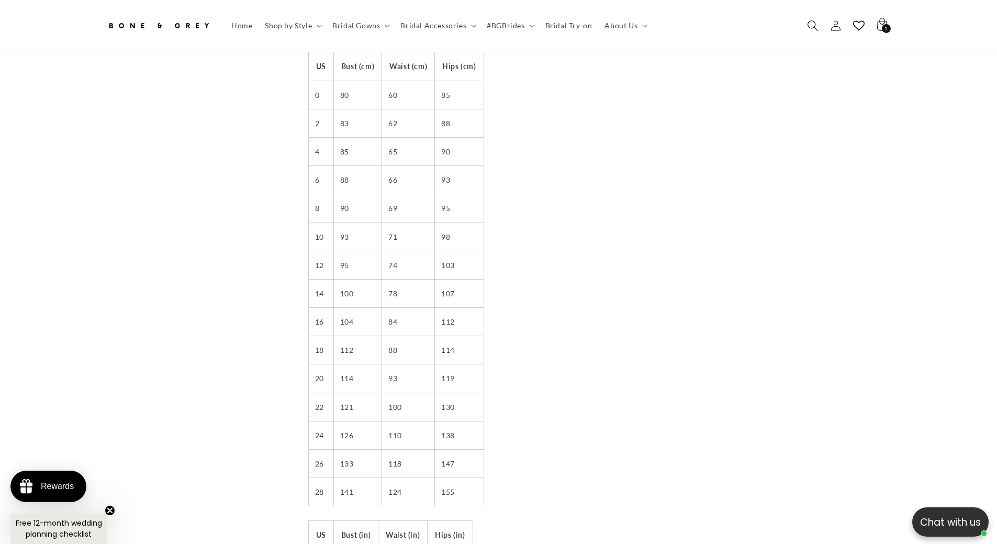
click at [824, 25] on span "Search" at bounding box center [812, 26] width 23 height 23
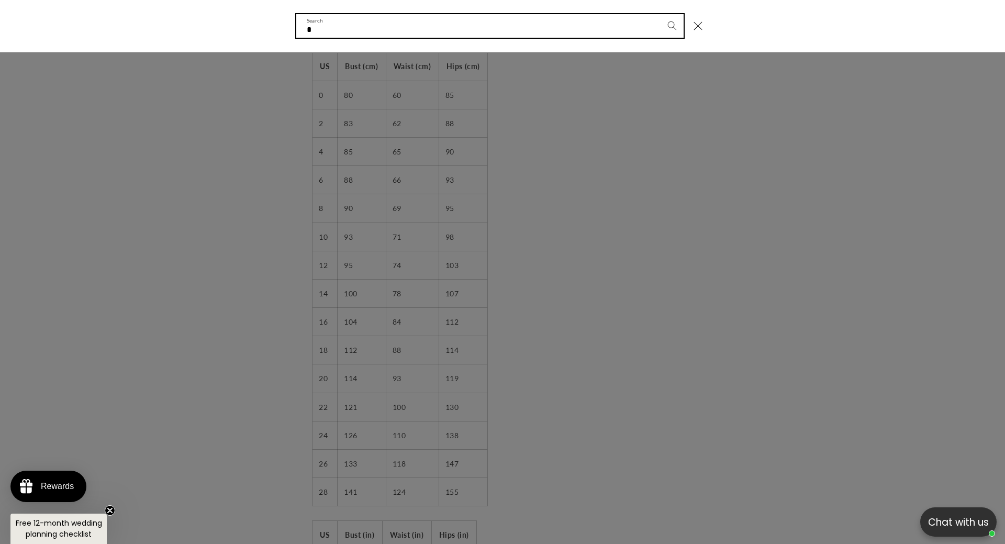
scroll to position [0, 288]
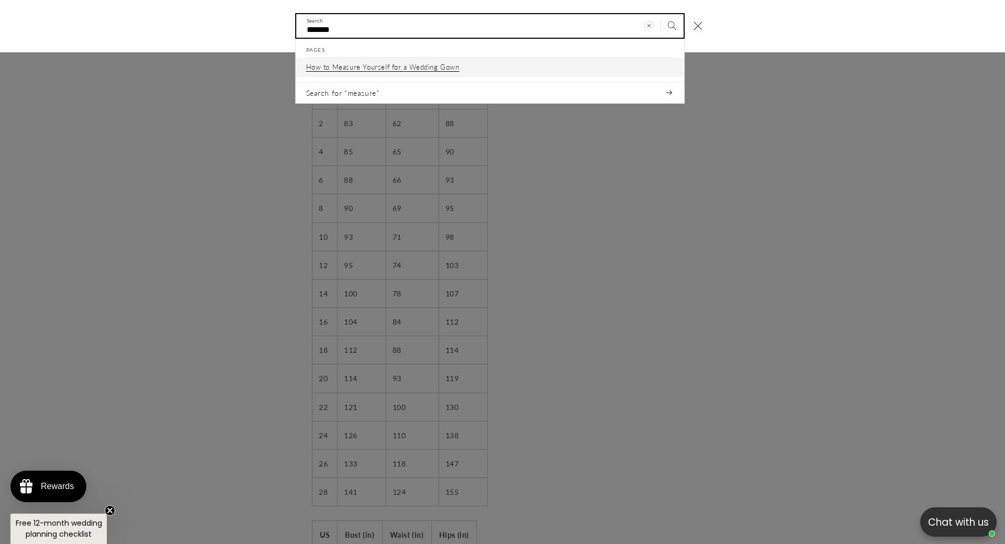
type input "*******"
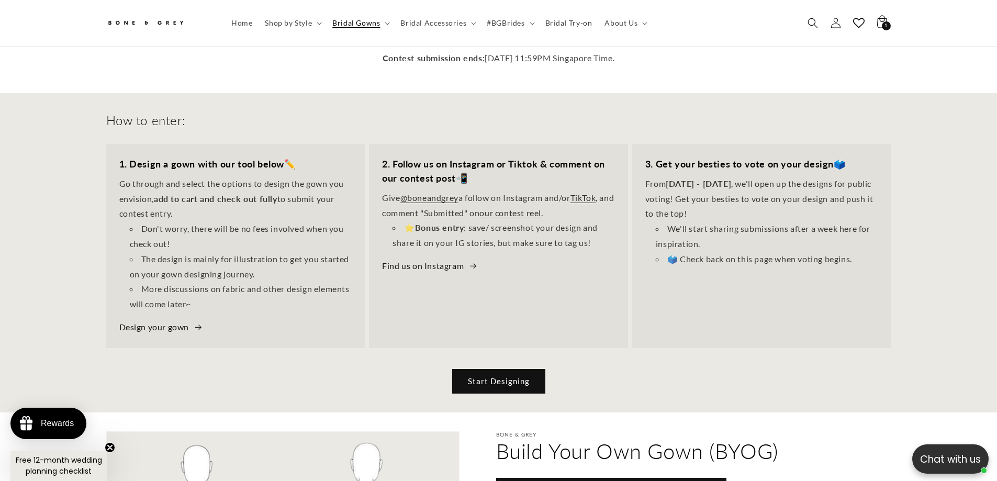
scroll to position [256, 0]
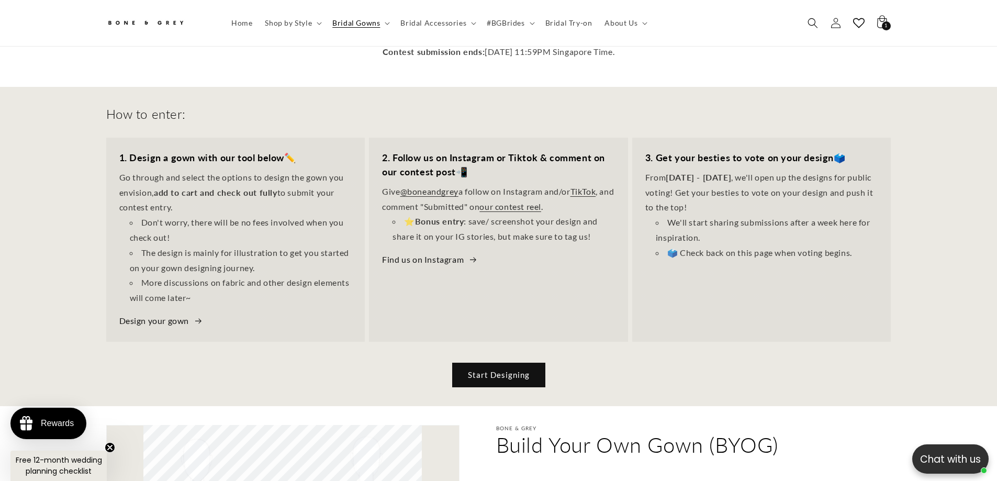
drag, startPoint x: 759, startPoint y: 190, endPoint x: 859, endPoint y: 245, distance: 114.3
click at [853, 243] on div "3. Get your besties to vote on your design 🗳️ From October 1 - 17 , we'll open …" at bounding box center [761, 206] width 259 height 136
click at [853, 245] on li "🗳️ Check back on this page when voting begins." at bounding box center [767, 252] width 222 height 15
drag, startPoint x: 859, startPoint y: 245, endPoint x: 666, endPoint y: 148, distance: 216.7
click at [718, 170] on div "From October 1 - 17 , we'll open up the designs for public voting! Get your bes…" at bounding box center [761, 215] width 233 height 91
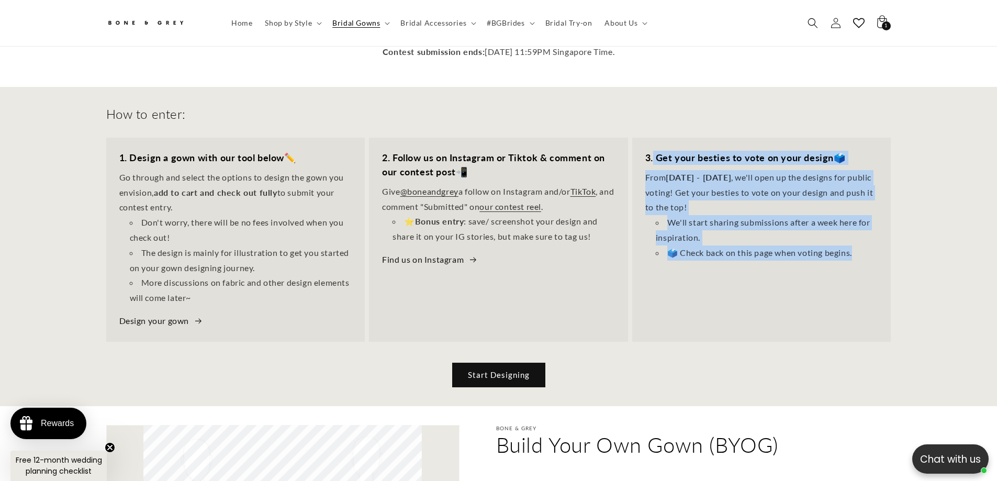
drag, startPoint x: 654, startPoint y: 150, endPoint x: 866, endPoint y: 248, distance: 233.9
click at [866, 248] on div "3. Get your besties to vote on your design 🗳️ From October 1 - 17 , we'll open …" at bounding box center [761, 206] width 259 height 136
copy div "Get your besties to vote on your design 🗳️ From October 1 - 17 , we'll open up …"
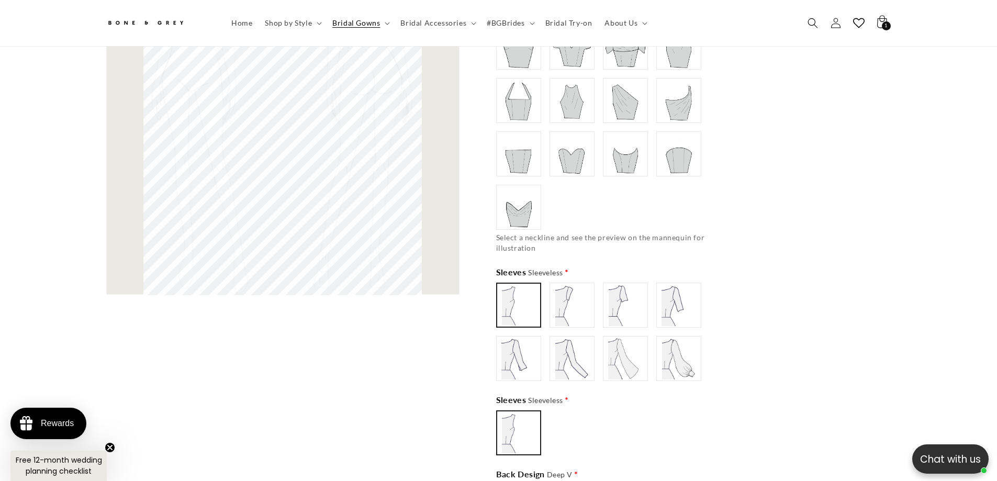
scroll to position [413, 0]
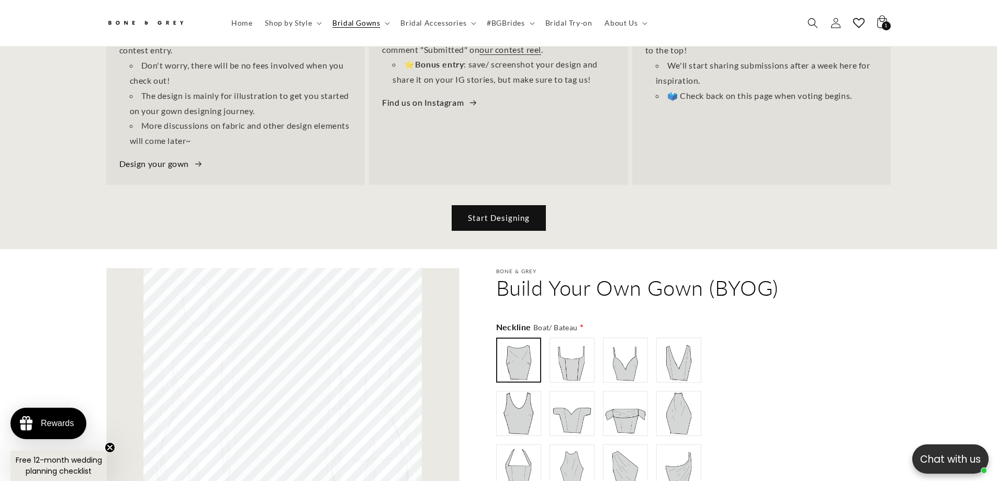
click at [517, 206] on link "Start Designing" at bounding box center [498, 218] width 93 height 25
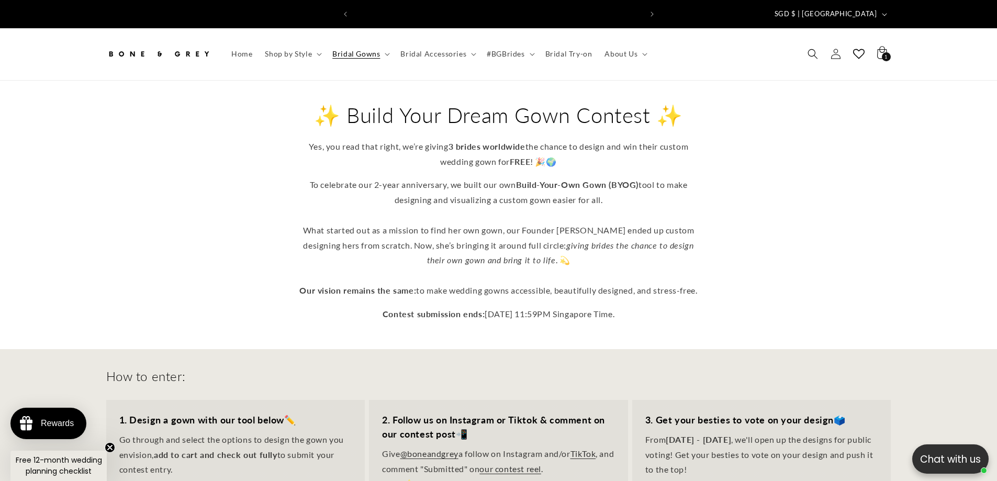
scroll to position [0, 288]
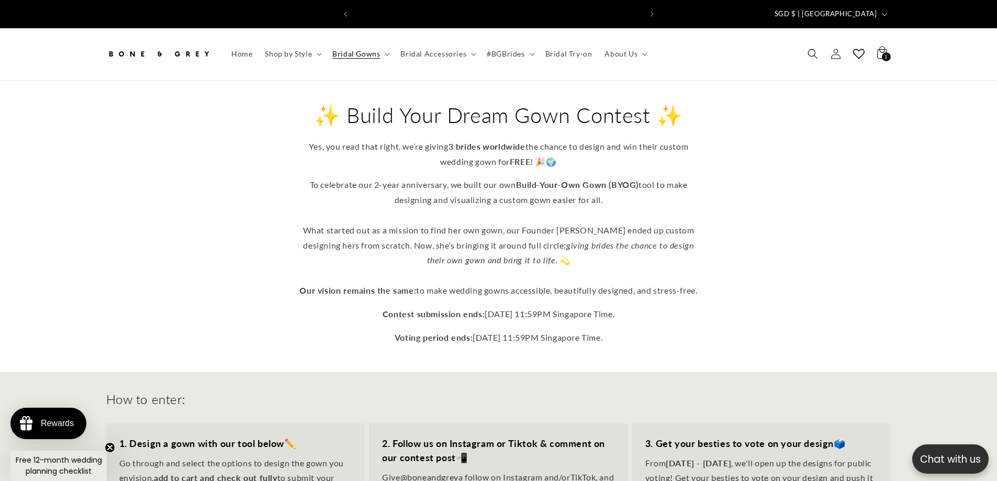
scroll to position [0, 288]
